Goal: Check status

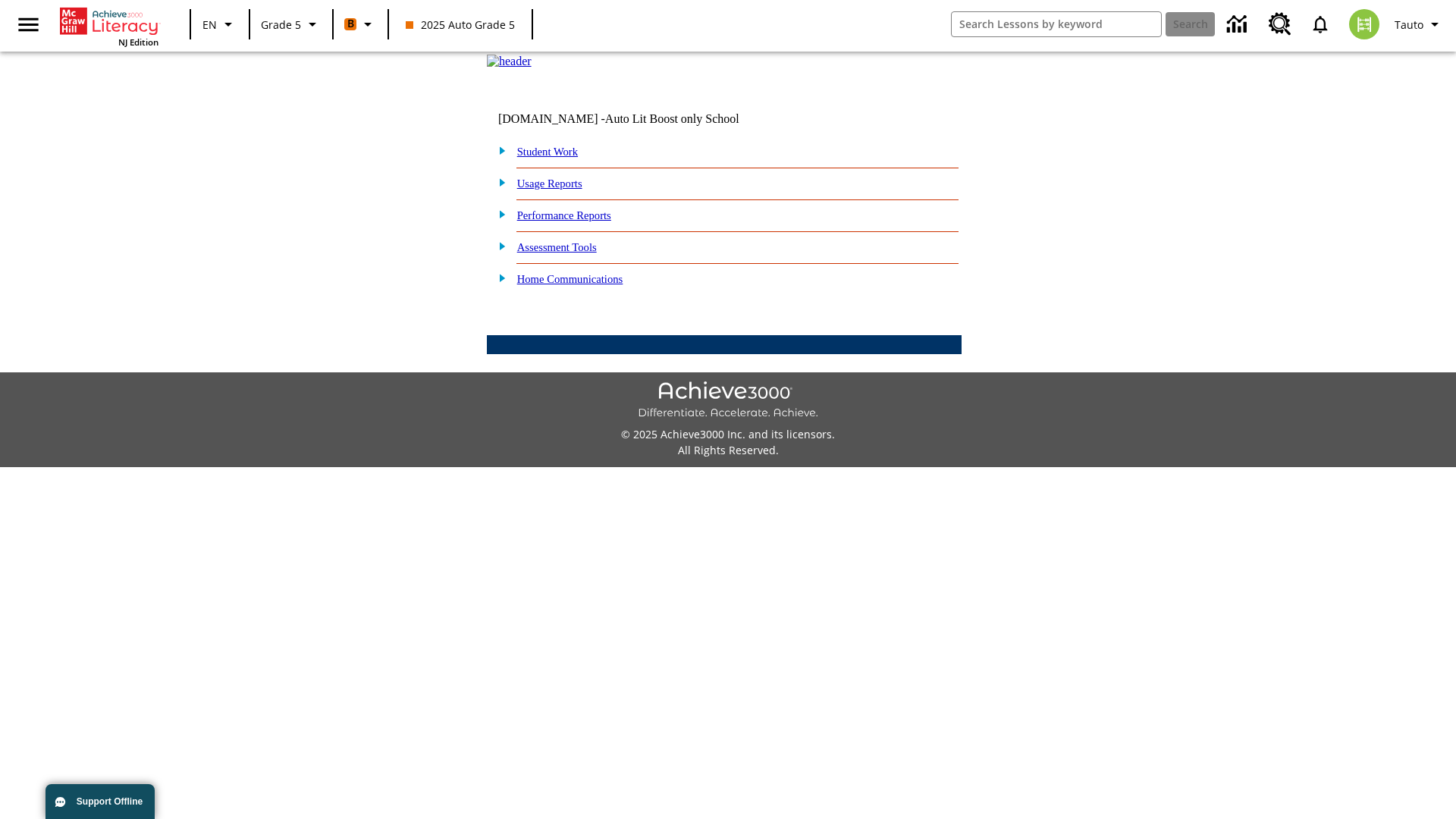
click at [557, 157] on link "Student Work" at bounding box center [548, 152] width 61 height 12
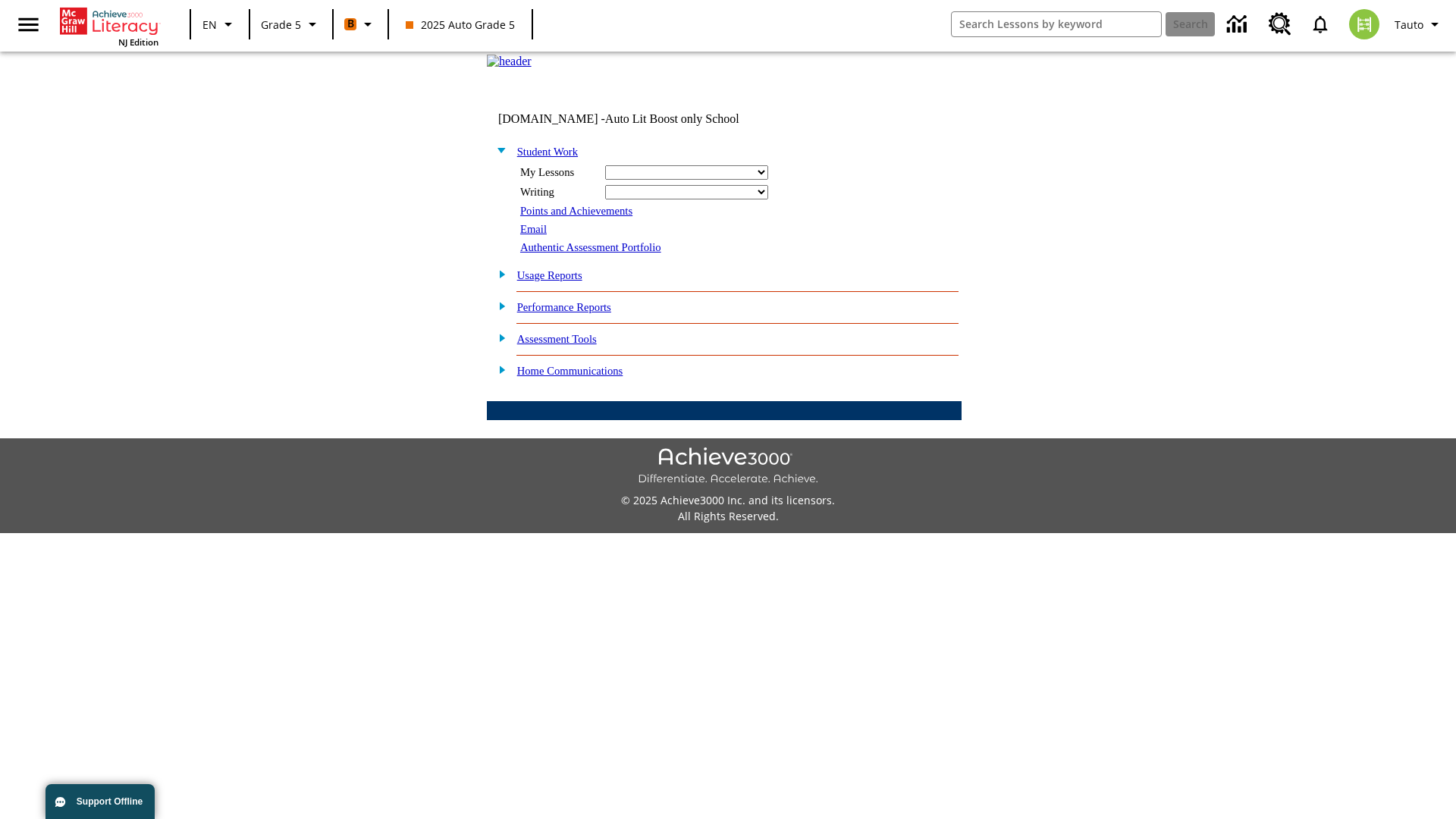
select select "/options/reports/?report_id=12&atype=4&section=2"
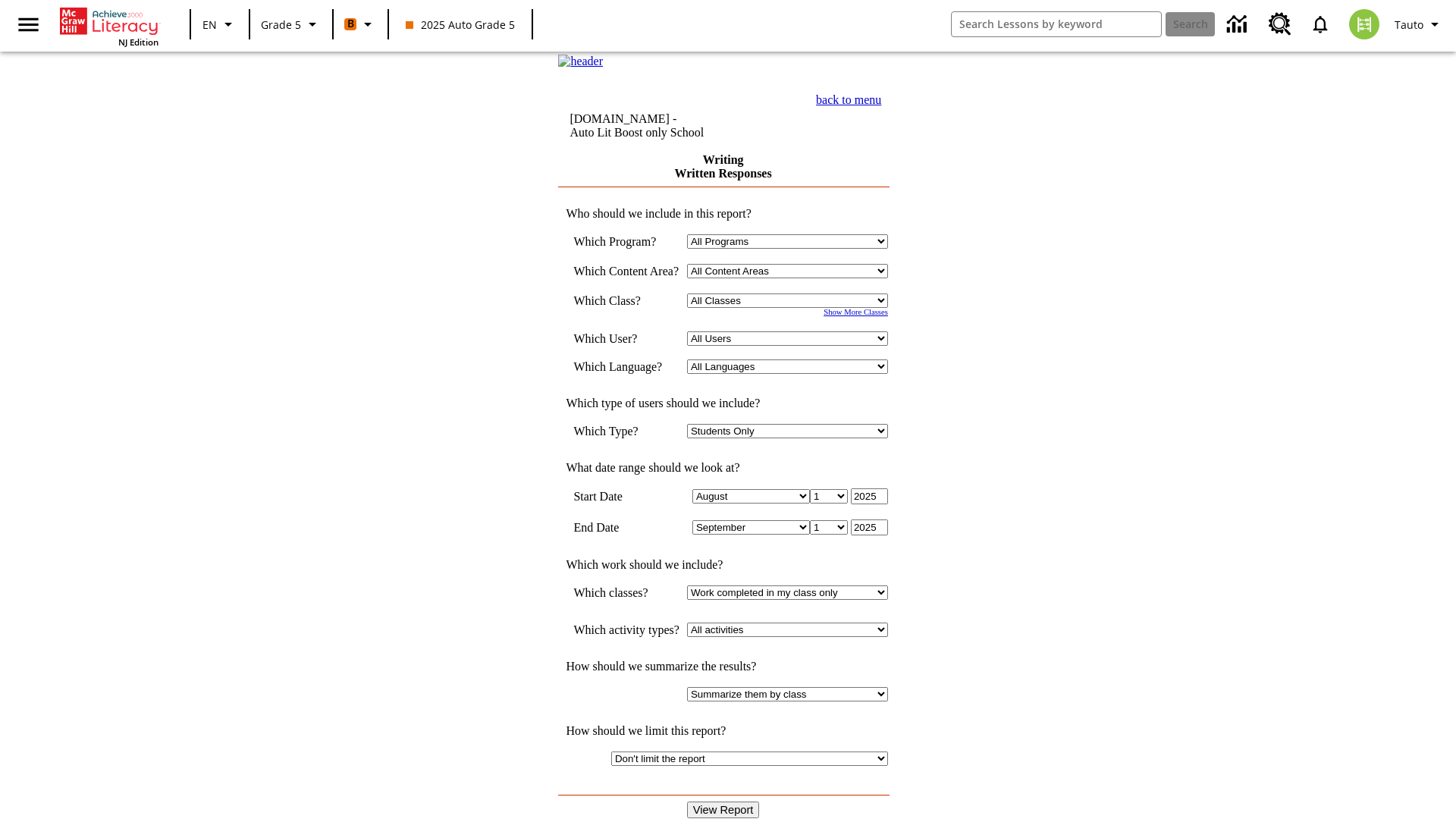
click at [792, 308] on select "Select a Class: All Classes 2025 Auto Grade 5 OL 2025 Auto Grade 6" at bounding box center [788, 300] width 201 height 14
select select "11133131"
